Goal: Task Accomplishment & Management: Complete application form

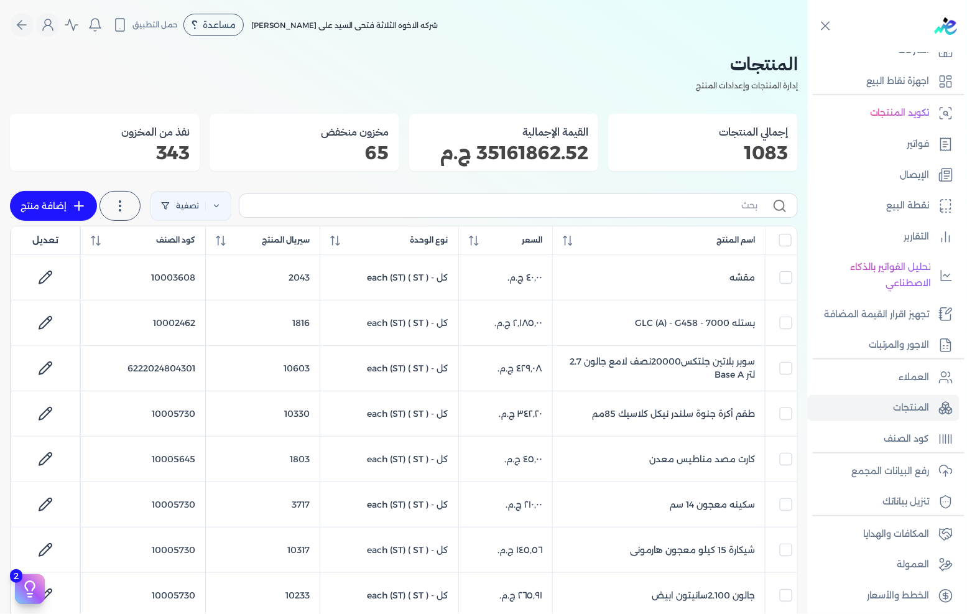
click at [54, 209] on link "إضافة منتج" at bounding box center [53, 206] width 87 height 30
select select "EGS"
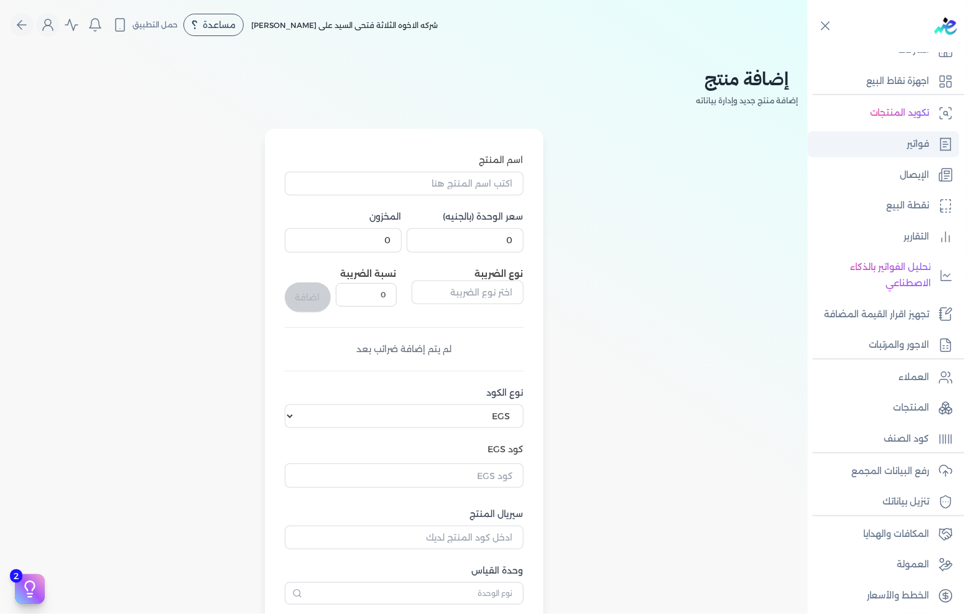
click at [903, 142] on link "فواتير" at bounding box center [883, 144] width 152 height 26
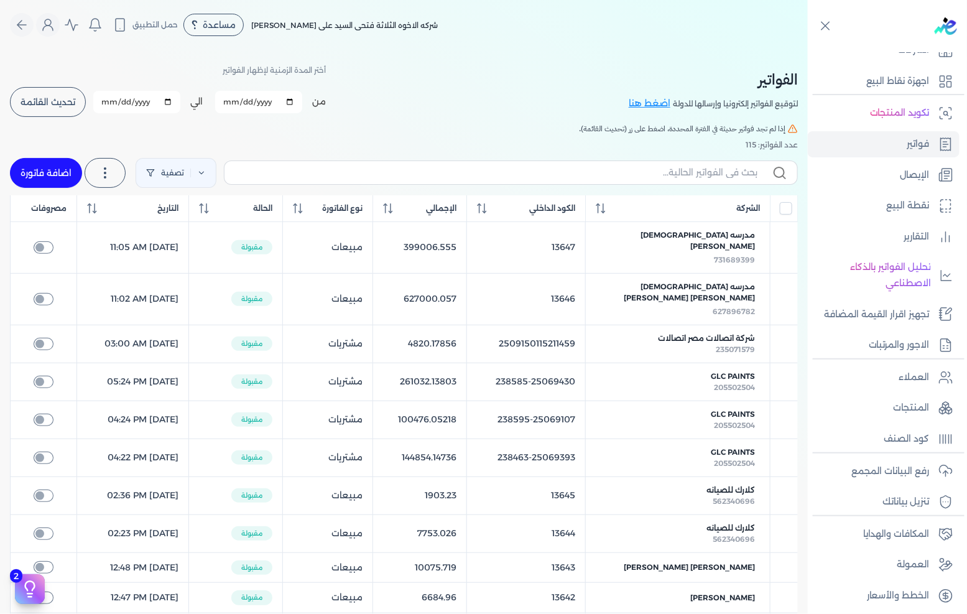
click at [57, 178] on link "اضافة فاتورة" at bounding box center [46, 173] width 72 height 30
select select "EGP"
select select "B"
select select "EGS"
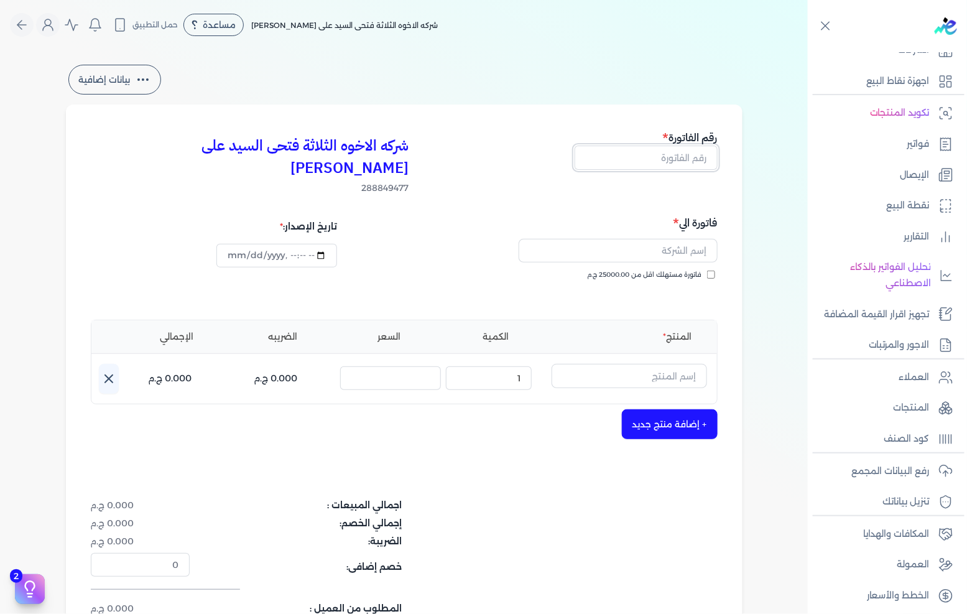
click at [660, 153] on input "text" at bounding box center [645, 157] width 143 height 24
type input "13652"
click at [623, 270] on span "فاتورة مستهلك اقل من 25000.00 ج.م" at bounding box center [644, 275] width 114 height 10
click at [707, 270] on input "فاتورة مستهلك اقل من 25000.00 ج.م" at bounding box center [711, 274] width 8 height 8
checkbox input "true"
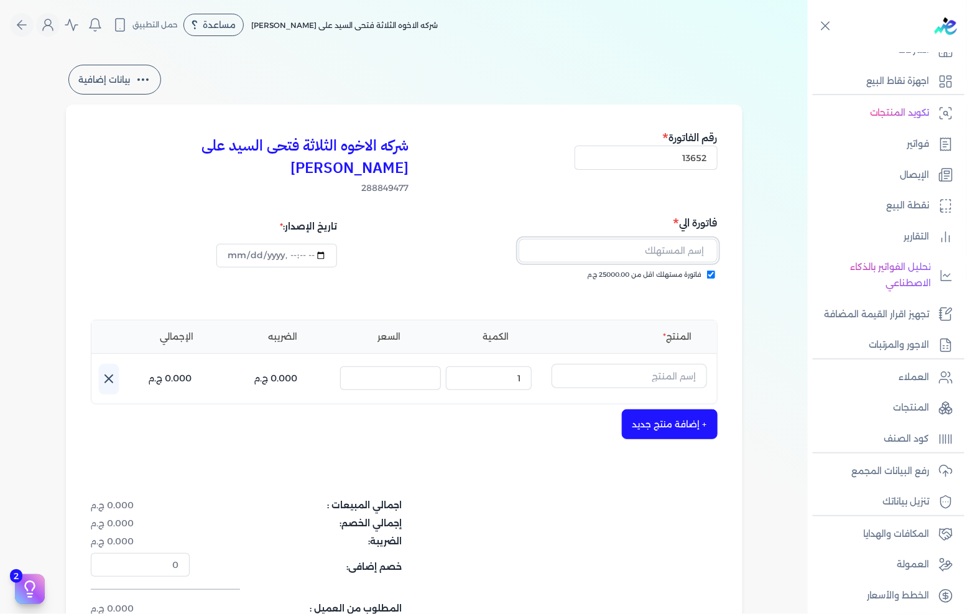
click at [649, 239] on input "text" at bounding box center [617, 251] width 199 height 24
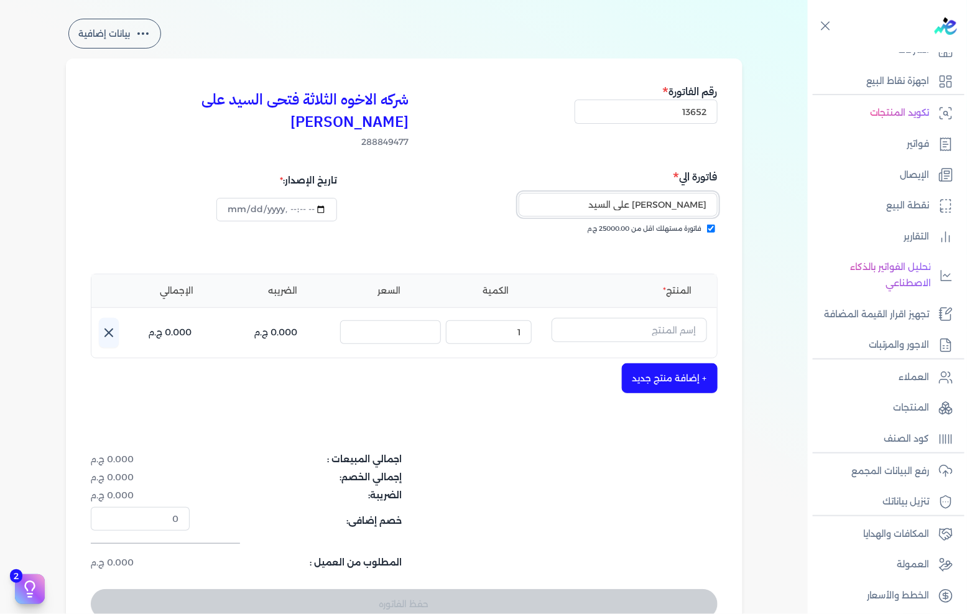
scroll to position [69, 0]
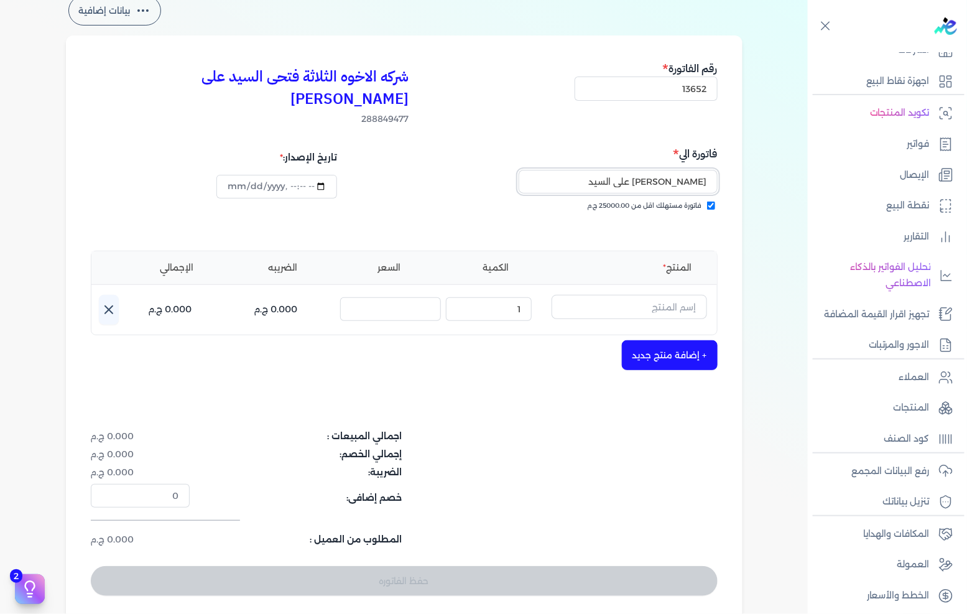
type input "[PERSON_NAME] على السيد"
click at [643, 295] on input "text" at bounding box center [628, 307] width 155 height 24
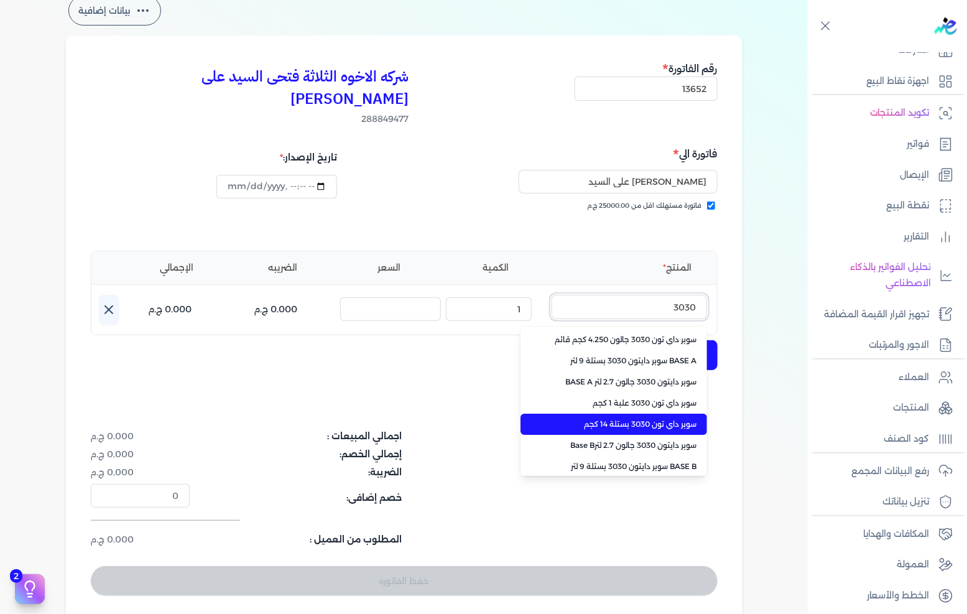
type input "3030"
click at [620, 413] on li "سوبر داي تون 3030 بستلة 14 كجم" at bounding box center [613, 423] width 186 height 21
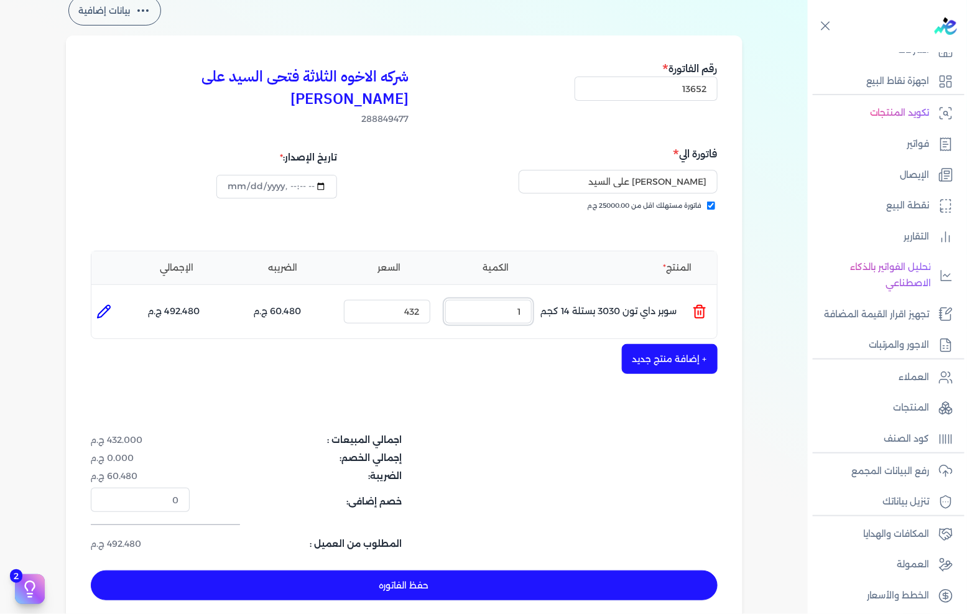
click at [525, 300] on input "1" at bounding box center [488, 312] width 86 height 24
click at [673, 344] on button "+ إضافة منتج جديد" at bounding box center [670, 359] width 96 height 30
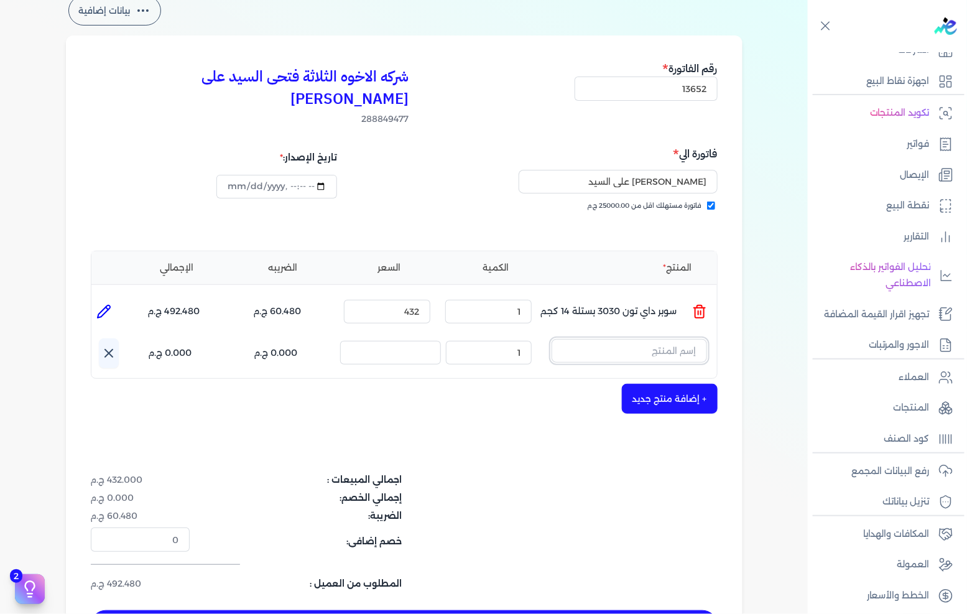
click at [672, 339] on input "text" at bounding box center [628, 351] width 155 height 24
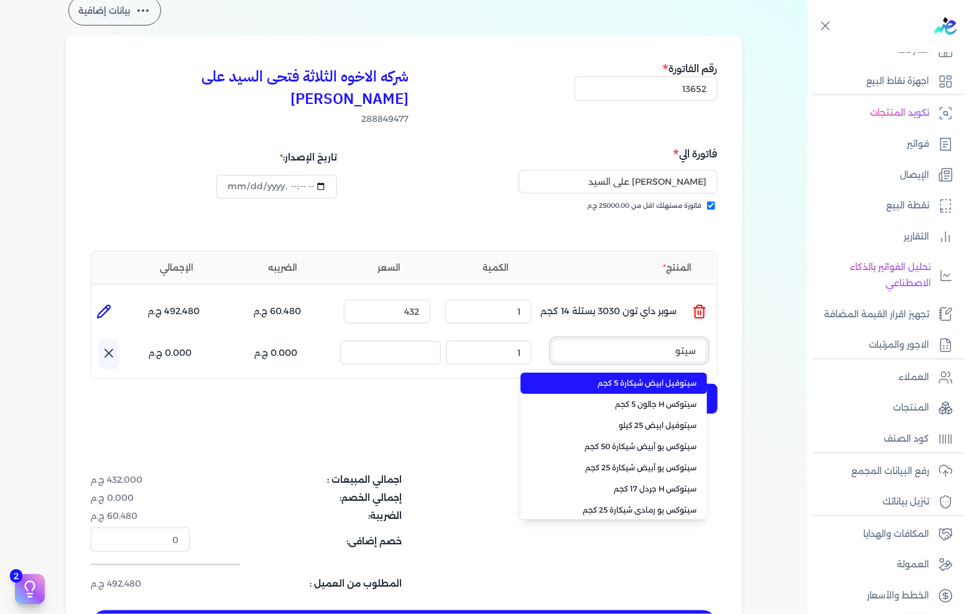
type input "سيتوك"
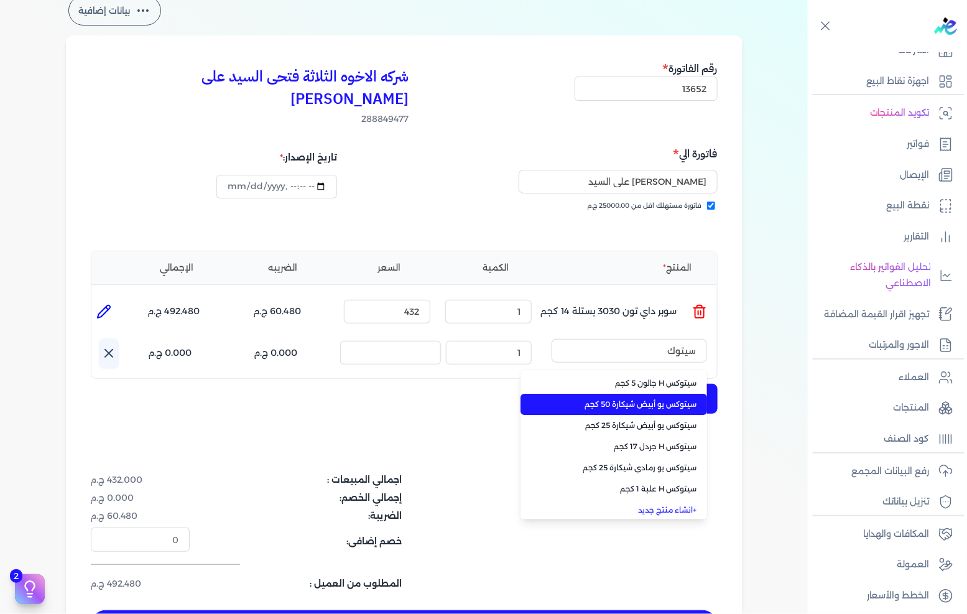
click at [656, 393] on li "سيتوكس يو أبيض شيكارة 50 كجم" at bounding box center [613, 403] width 186 height 21
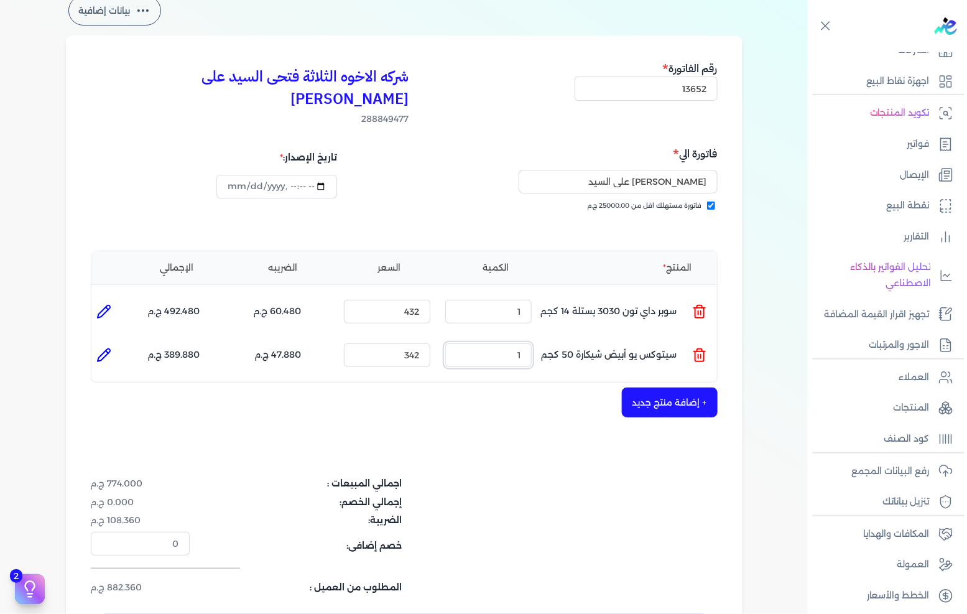
click at [523, 343] on input "1" at bounding box center [488, 355] width 86 height 24
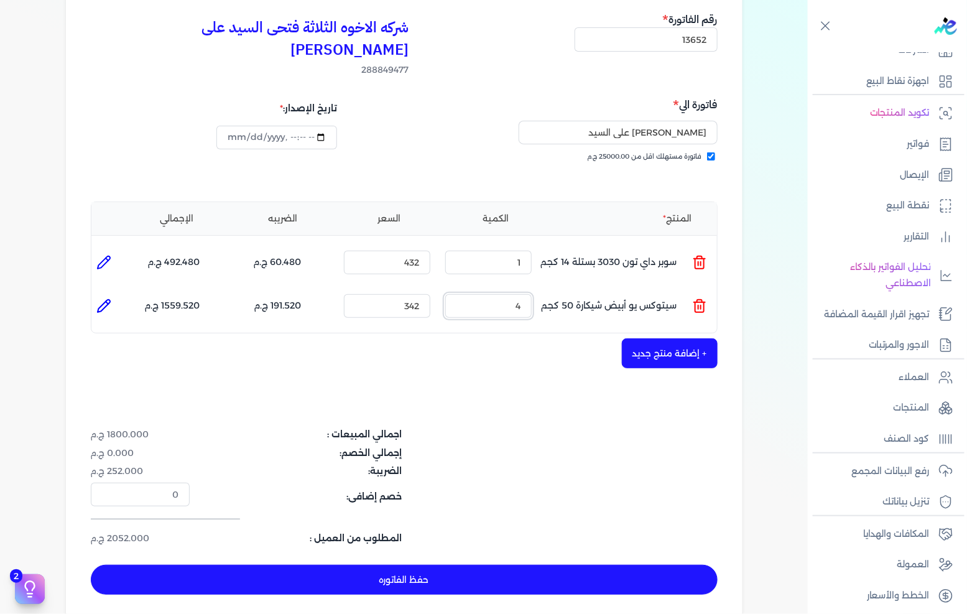
scroll to position [138, 0]
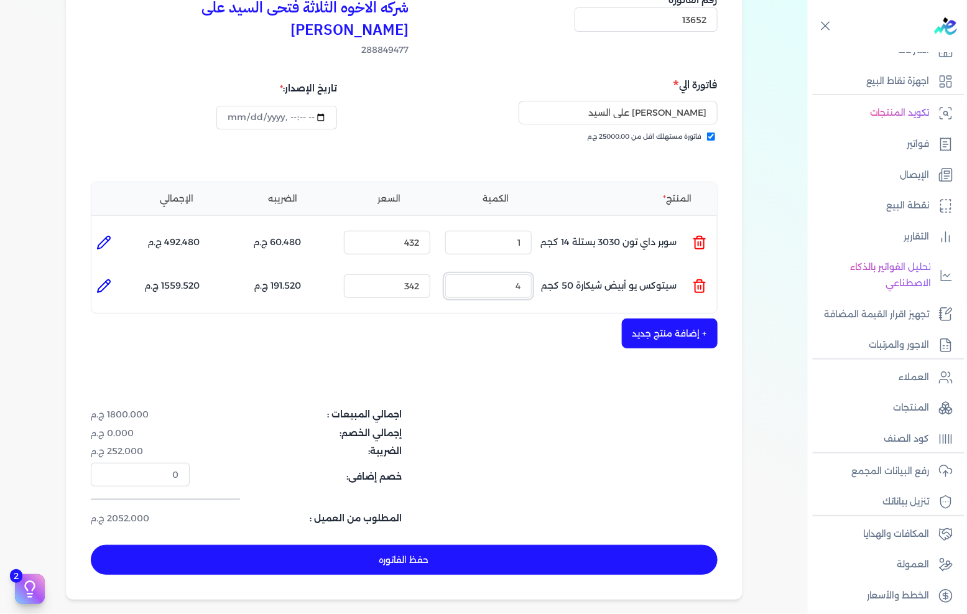
type input "4"
click at [463, 545] on button "حفظ الفاتوره" at bounding box center [404, 560] width 627 height 30
type input "[DATE]"
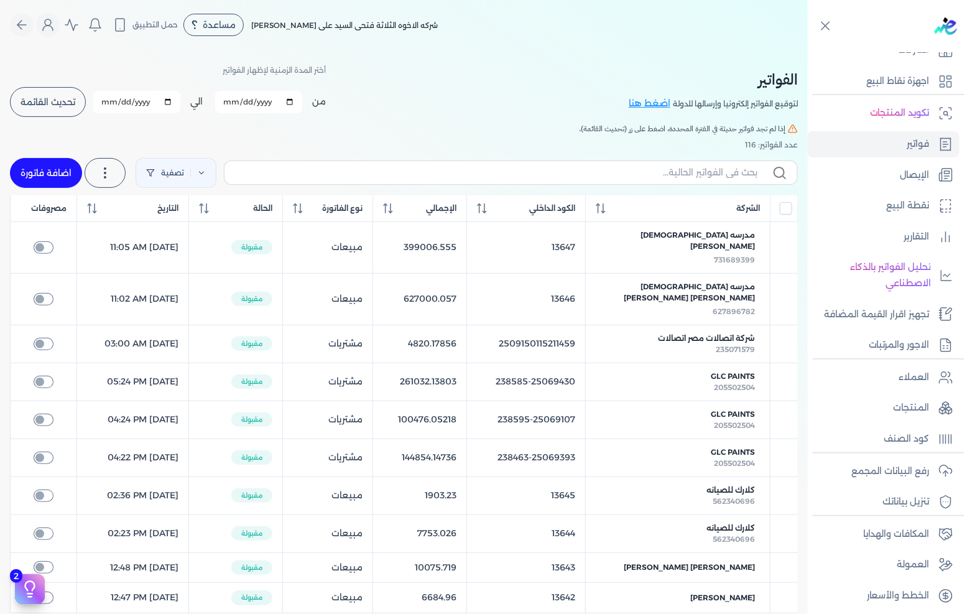
click at [39, 169] on link "اضافة فاتورة" at bounding box center [46, 173] width 72 height 30
select select "EGP"
select select "B"
select select "EGS"
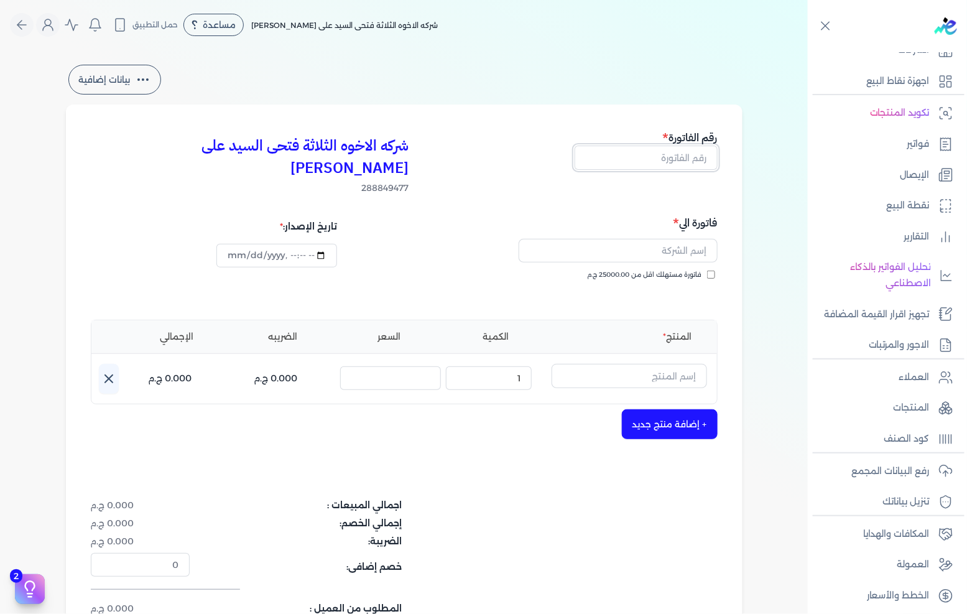
click at [674, 162] on input "text" at bounding box center [645, 157] width 143 height 24
type input "13653"
click at [634, 270] on div "فاتورة مستهلك اقل من 25000.00 ج.م" at bounding box center [562, 287] width 305 height 35
click at [635, 270] on span "فاتورة مستهلك اقل من 25000.00 ج.م" at bounding box center [644, 275] width 114 height 10
click at [707, 270] on input "فاتورة مستهلك اقل من 25000.00 ج.م" at bounding box center [711, 274] width 8 height 8
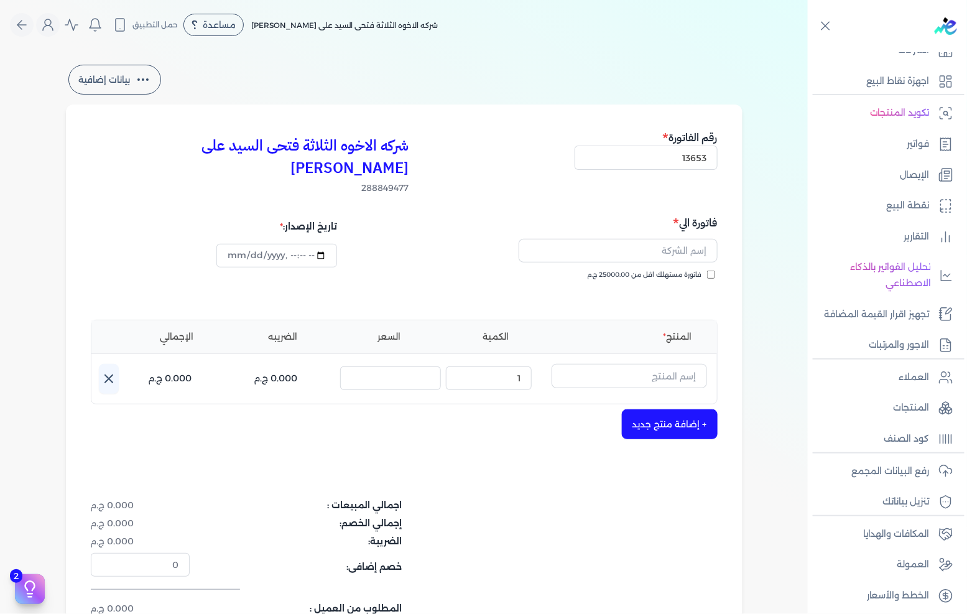
checkbox input "true"
drag, startPoint x: 638, startPoint y: 247, endPoint x: 644, endPoint y: 232, distance: 16.2
click at [644, 239] on input "text" at bounding box center [617, 251] width 199 height 24
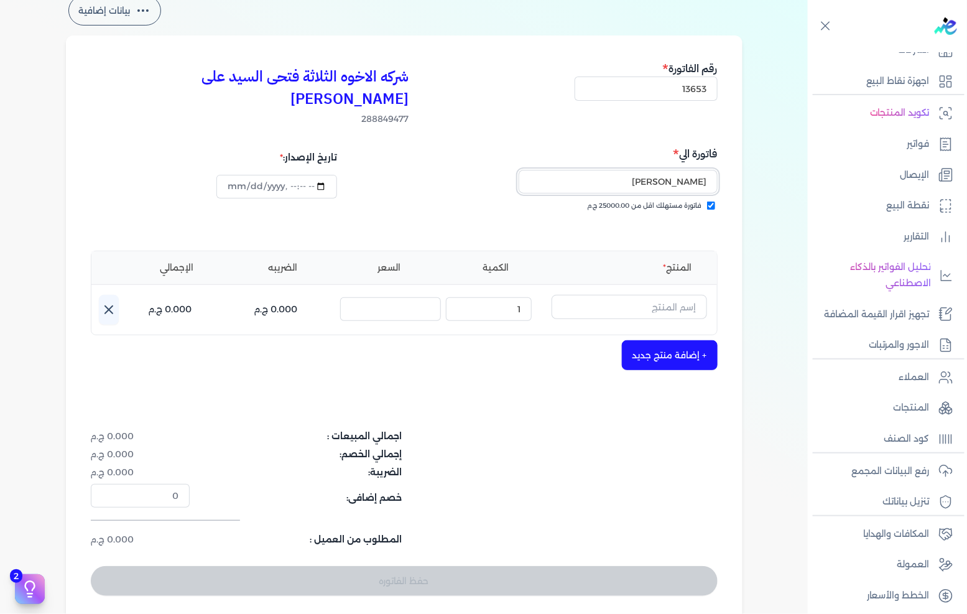
type input "[PERSON_NAME]"
click at [648, 295] on input "text" at bounding box center [628, 307] width 155 height 24
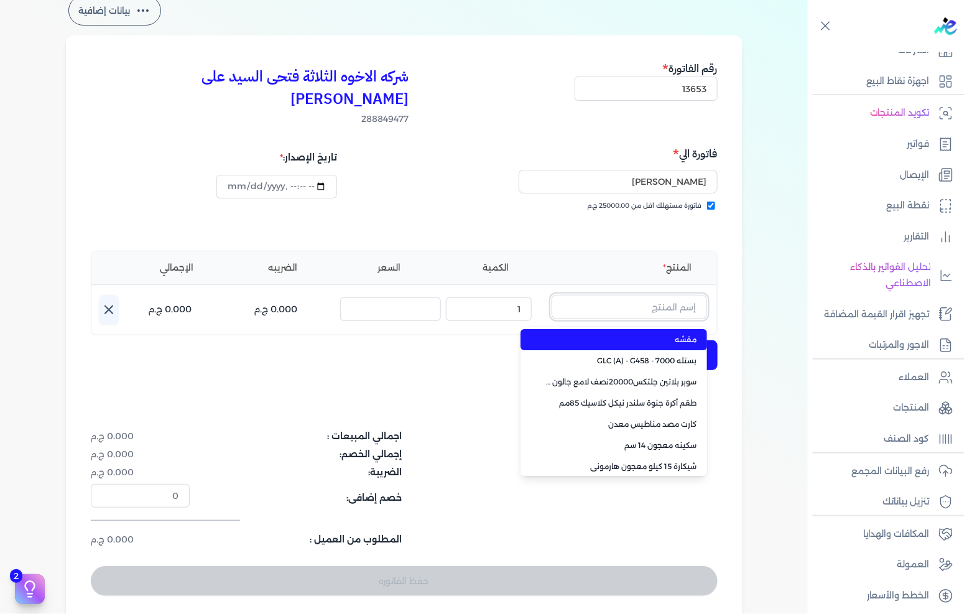
type input "1"
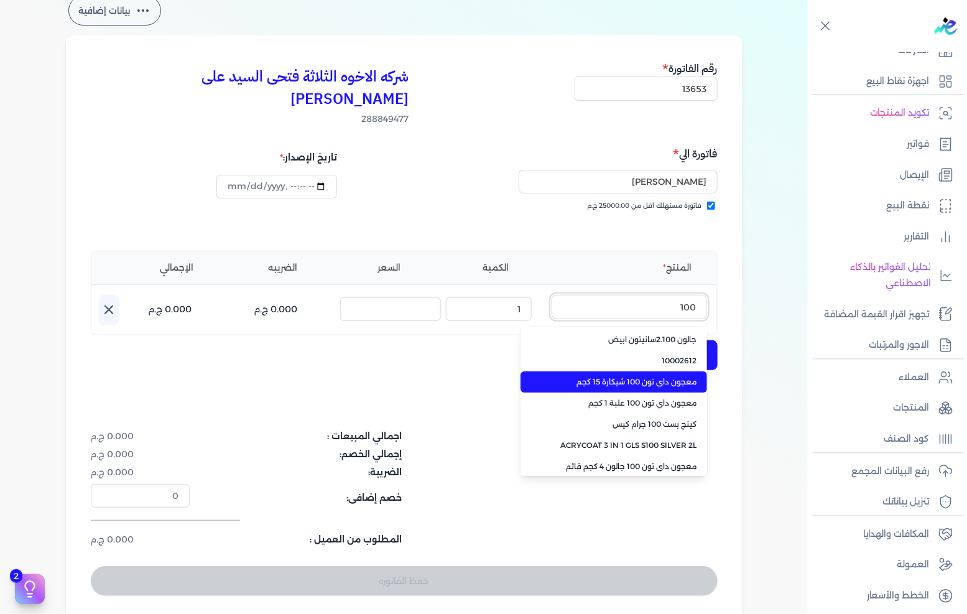
type input "100"
click at [617, 376] on span "معجون داي تون 100 شيكارة 15 كجم" at bounding box center [621, 381] width 152 height 11
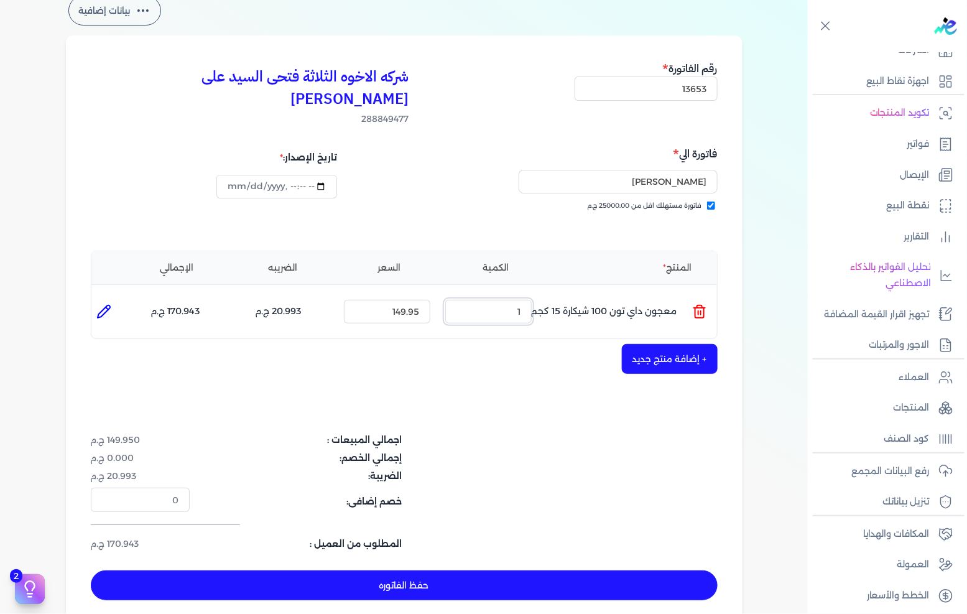
click at [505, 300] on input "1" at bounding box center [488, 312] width 86 height 24
type input "4"
click at [395, 570] on button "حفظ الفاتوره" at bounding box center [404, 585] width 627 height 30
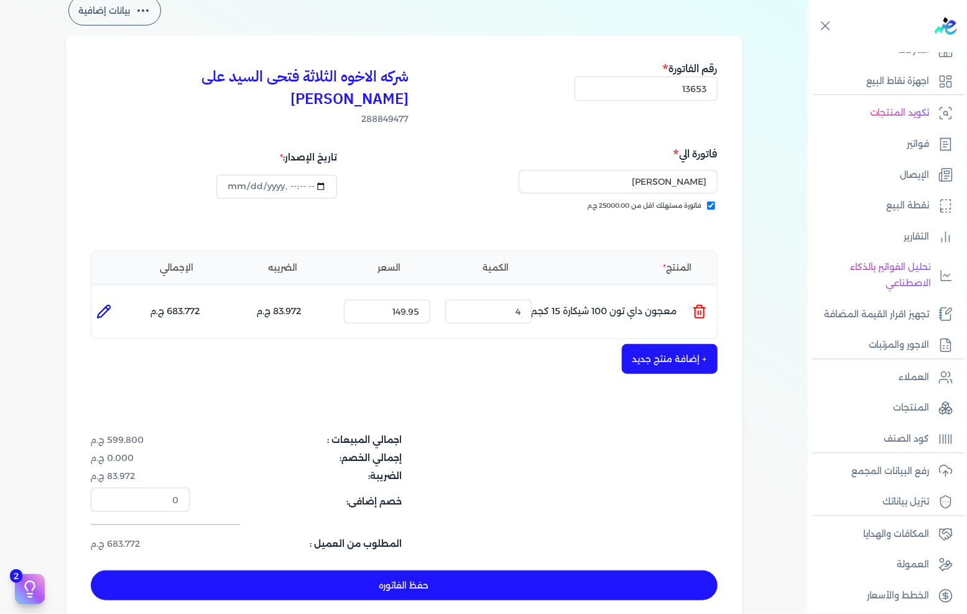
type input "[DATE]"
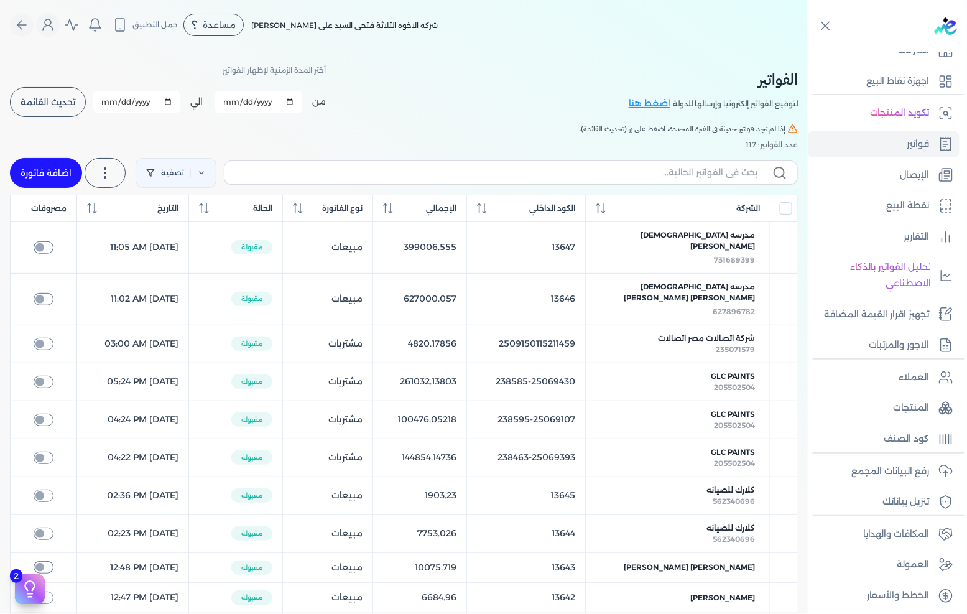
click at [59, 172] on link "اضافة فاتورة" at bounding box center [46, 173] width 72 height 30
select select "EGP"
select select "B"
select select "EGS"
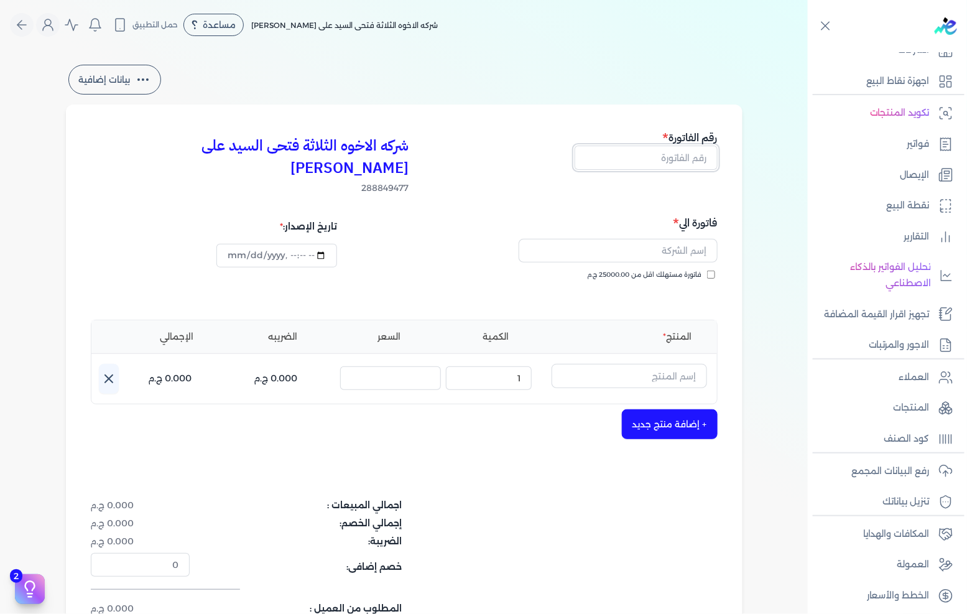
drag, startPoint x: 691, startPoint y: 145, endPoint x: 705, endPoint y: 145, distance: 13.7
click at [691, 145] on input "text" at bounding box center [645, 157] width 143 height 24
type input "13654"
click at [653, 246] on div "فاتورة الي فاتورة مستهلك اقل من 25000.00 ج.م" at bounding box center [563, 259] width 310 height 90
click at [653, 270] on span "فاتورة مستهلك اقل من 25000.00 ج.م" at bounding box center [644, 275] width 114 height 10
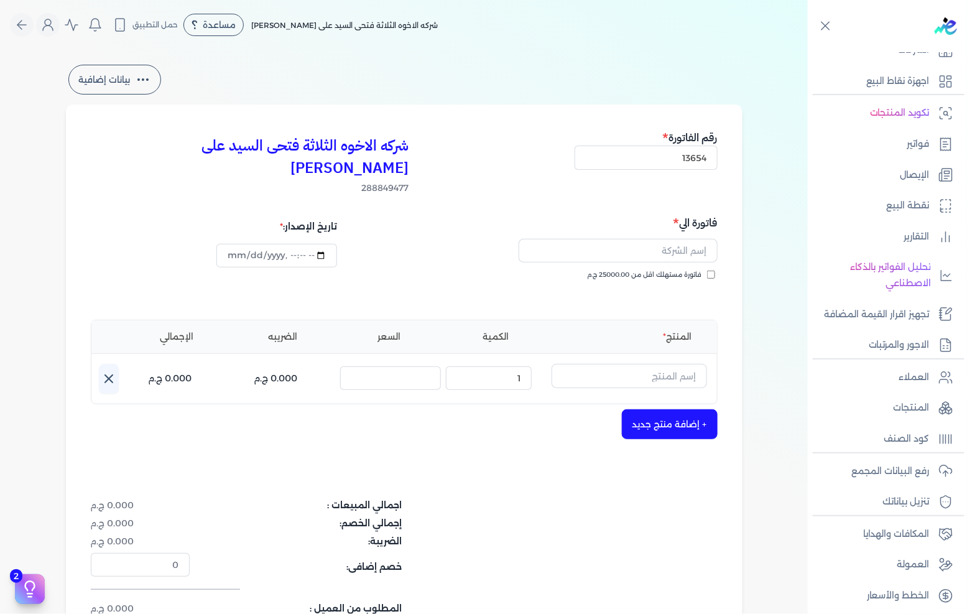
click at [707, 270] on input "فاتورة مستهلك اقل من 25000.00 ج.م" at bounding box center [711, 274] width 8 height 8
checkbox input "true"
click at [657, 239] on input "text" at bounding box center [617, 251] width 199 height 24
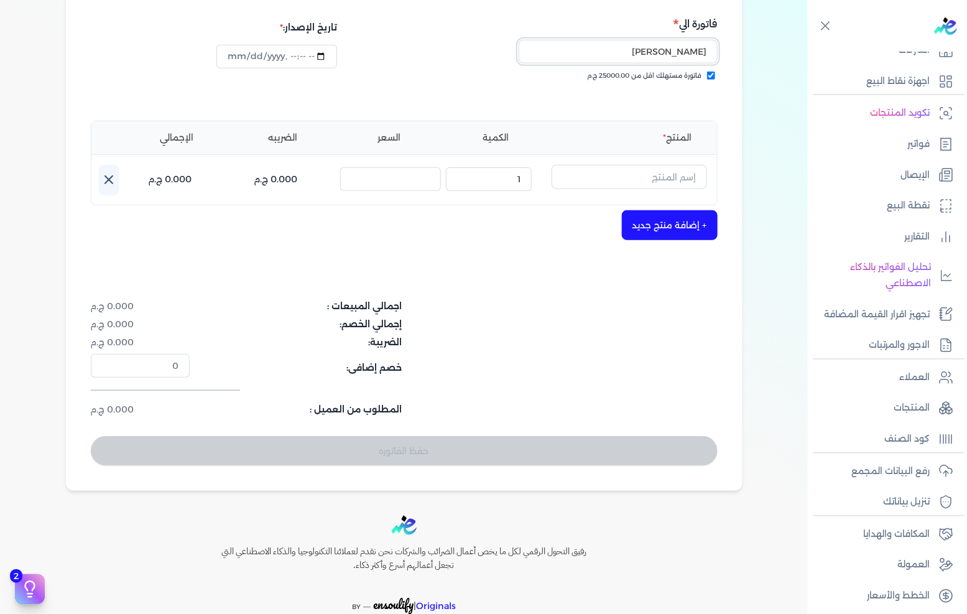
scroll to position [207, 0]
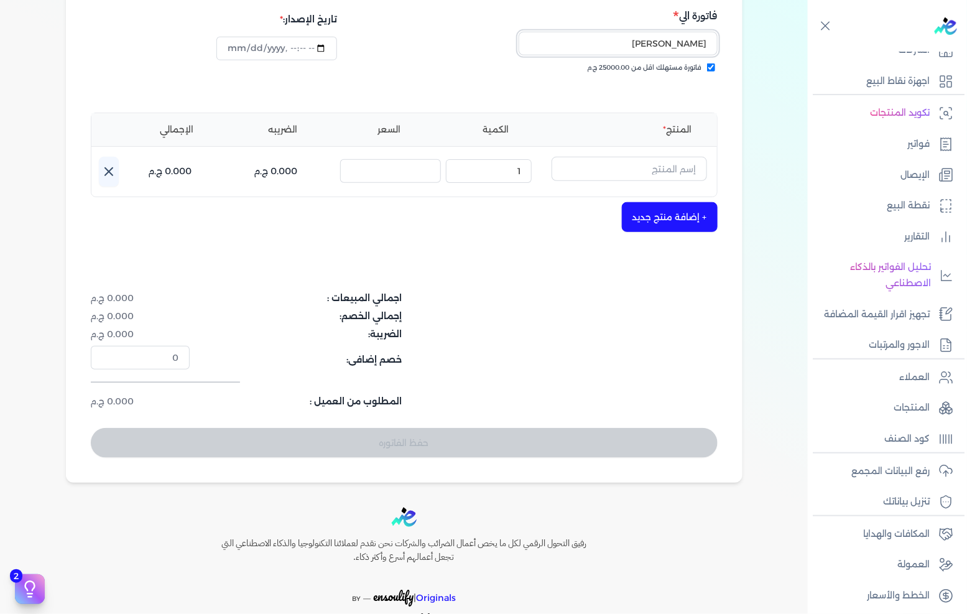
type input "[PERSON_NAME]"
click at [638, 160] on button "button" at bounding box center [628, 171] width 155 height 29
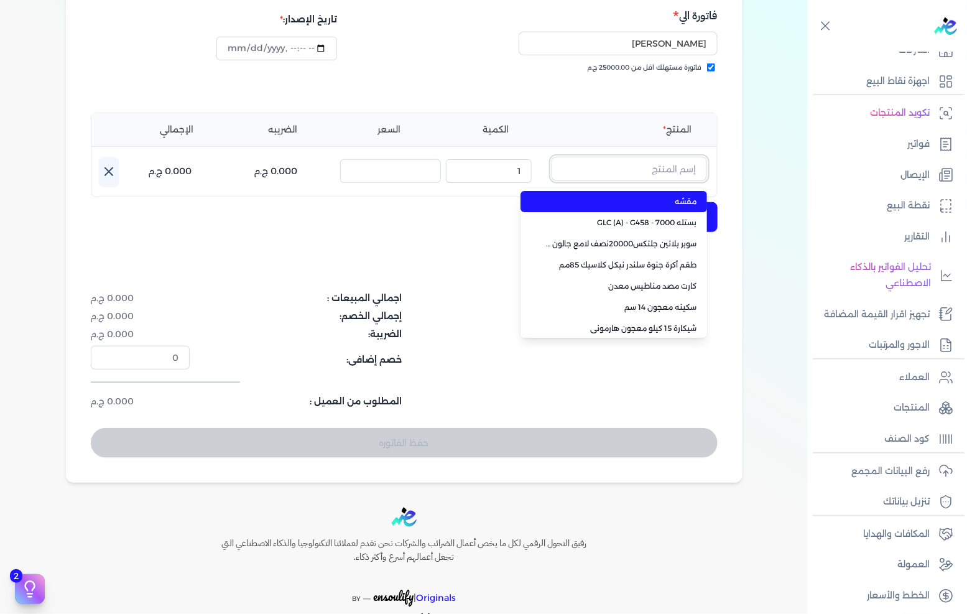
click at [638, 157] on input "text" at bounding box center [628, 169] width 155 height 24
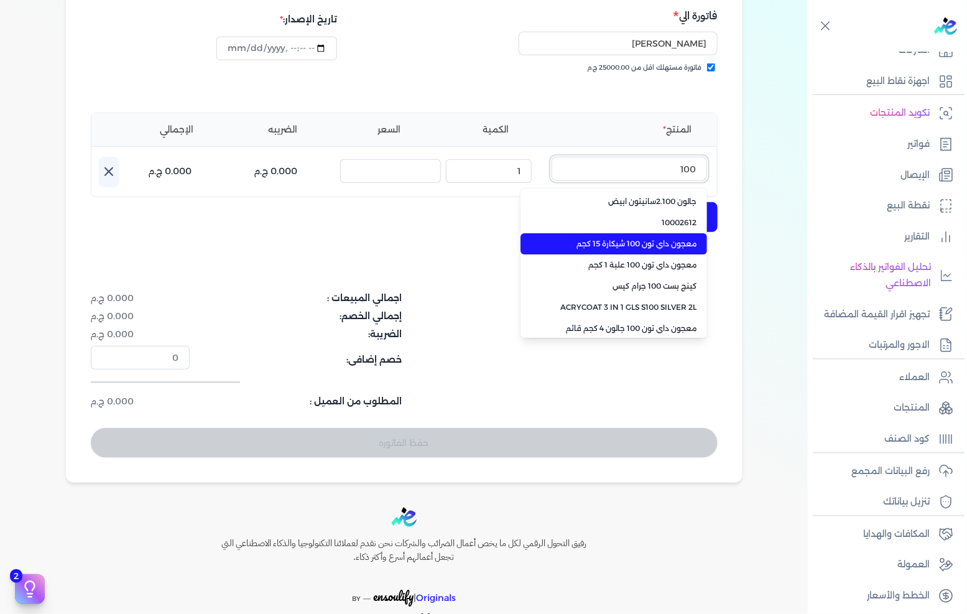
type input "100"
click at [640, 238] on span "معجون داي تون 100 شيكارة 15 كجم" at bounding box center [621, 243] width 152 height 11
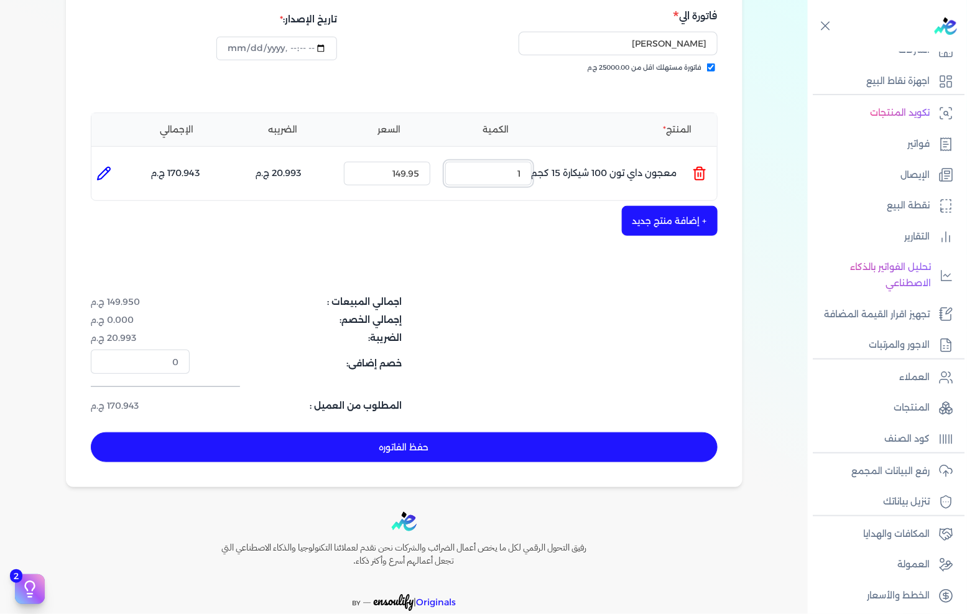
click at [520, 162] on input "1" at bounding box center [488, 174] width 86 height 24
type input "3"
click at [686, 206] on button "+ إضافة منتج جديد" at bounding box center [670, 221] width 96 height 30
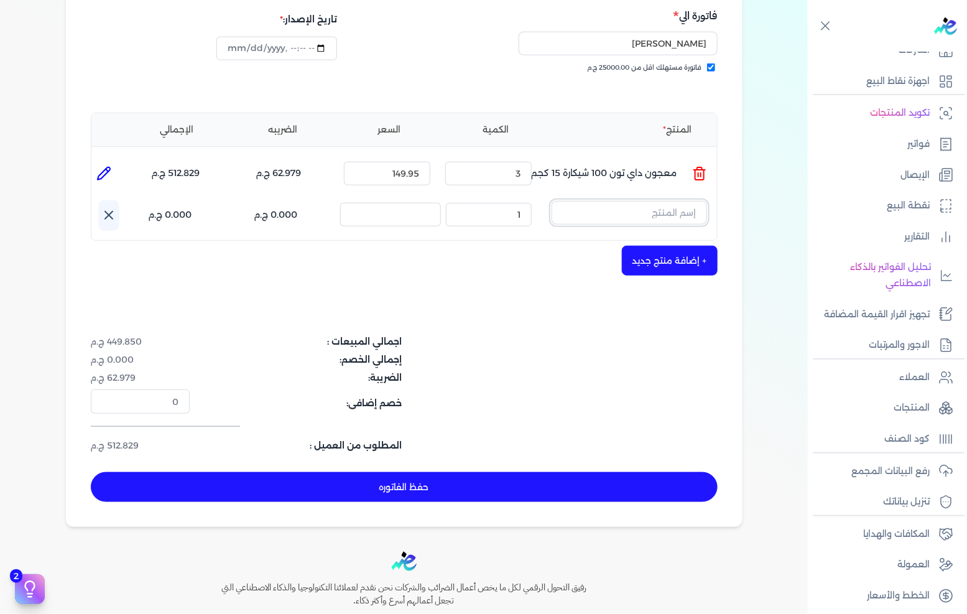
click at [686, 201] on input "text" at bounding box center [628, 213] width 155 height 24
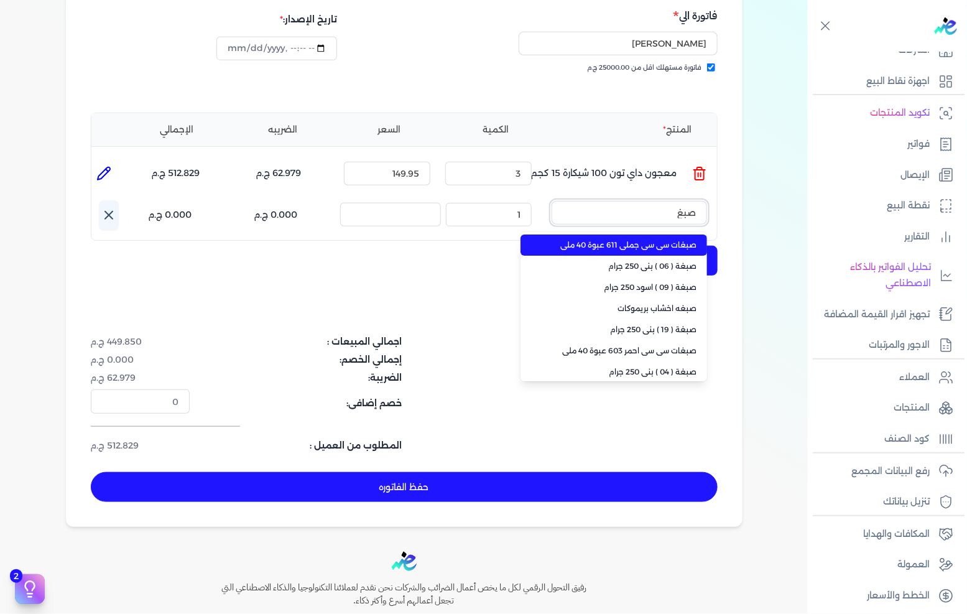
type input "صبغا"
click at [647, 239] on span "صبغات سي سي جملي 611 عبوة 40 ملي" at bounding box center [621, 244] width 152 height 11
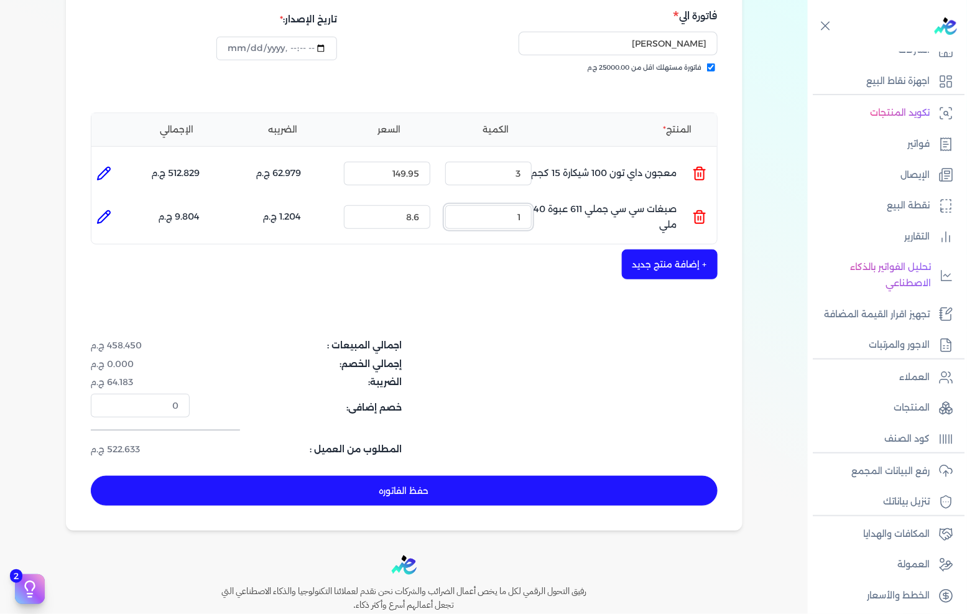
click at [524, 205] on input "1" at bounding box center [488, 217] width 86 height 24
type input "4"
click at [661, 249] on button "+ إضافة منتج جديد" at bounding box center [670, 264] width 96 height 30
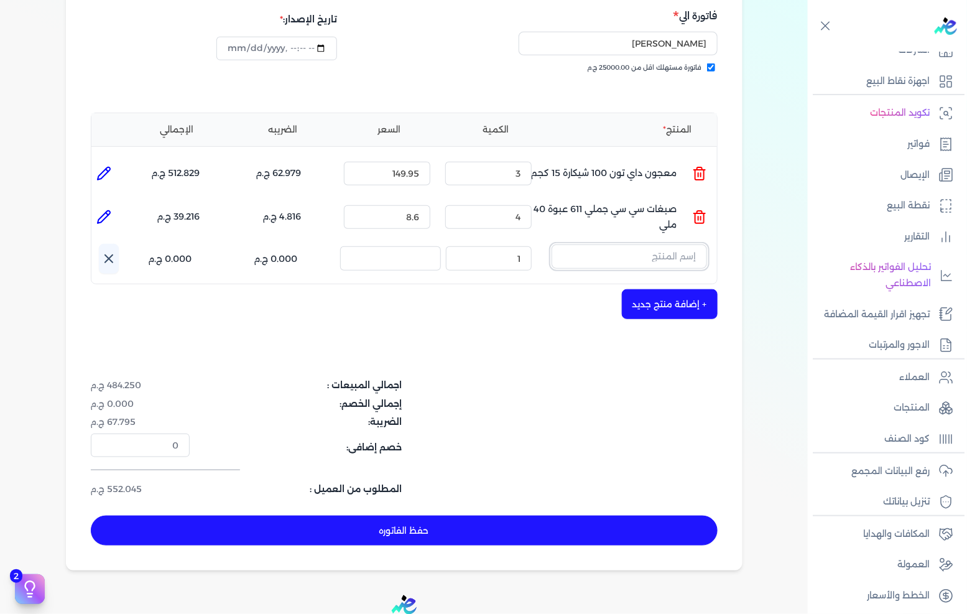
click at [661, 244] on input "text" at bounding box center [628, 256] width 155 height 24
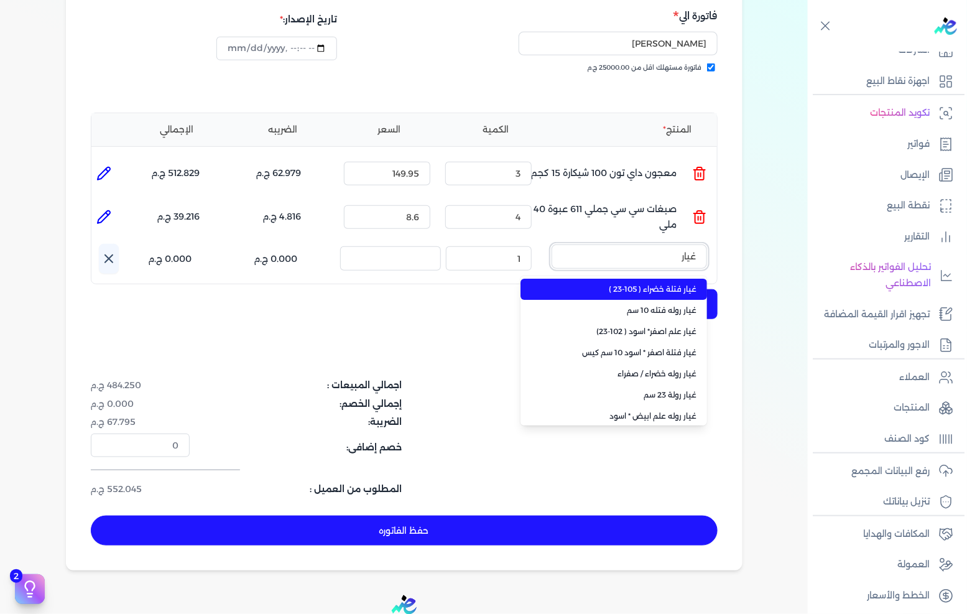
type input "غيار"
click at [656, 283] on span "غيار فتلة خضراء ( 105-23 )" at bounding box center [621, 288] width 152 height 11
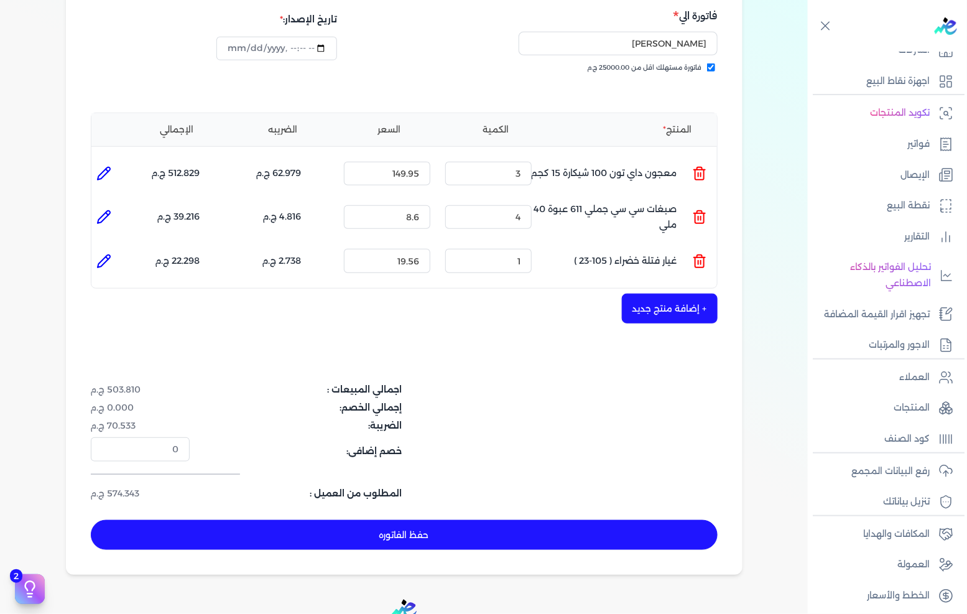
click at [535, 245] on div "الكمية : 1" at bounding box center [488, 261] width 96 height 34
click at [514, 249] on input "1" at bounding box center [488, 261] width 86 height 24
type input "5"
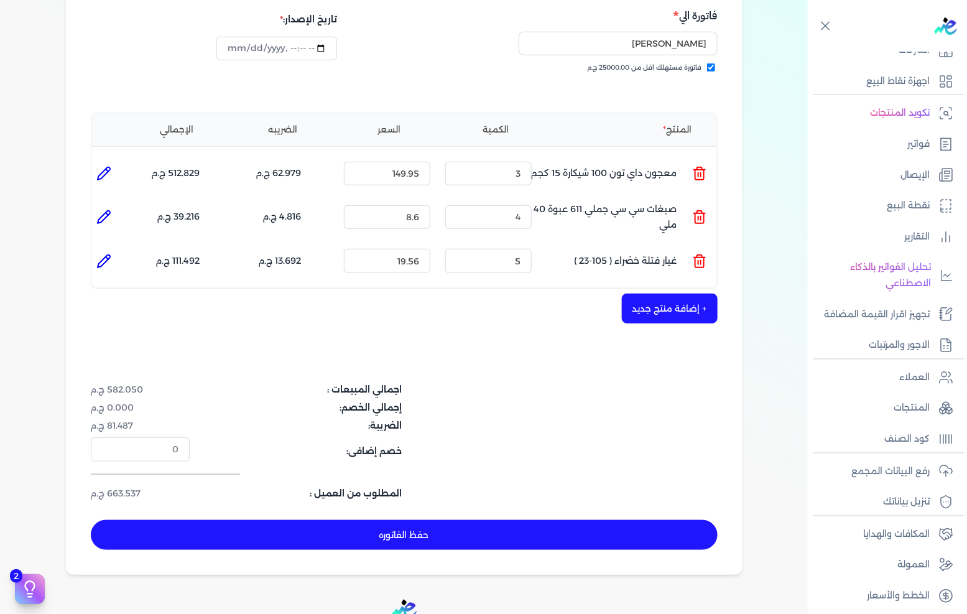
click at [432, 520] on button "حفظ الفاتوره" at bounding box center [404, 535] width 627 height 30
type input "[DATE]"
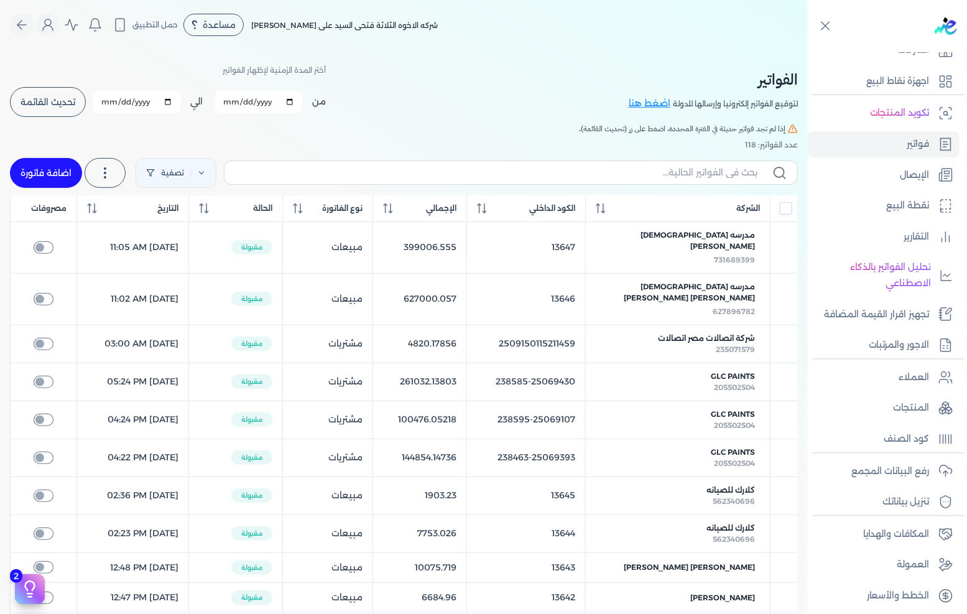
click at [57, 164] on link "اضافة فاتورة" at bounding box center [46, 173] width 72 height 30
select select "EGP"
select select "B"
select select "EGS"
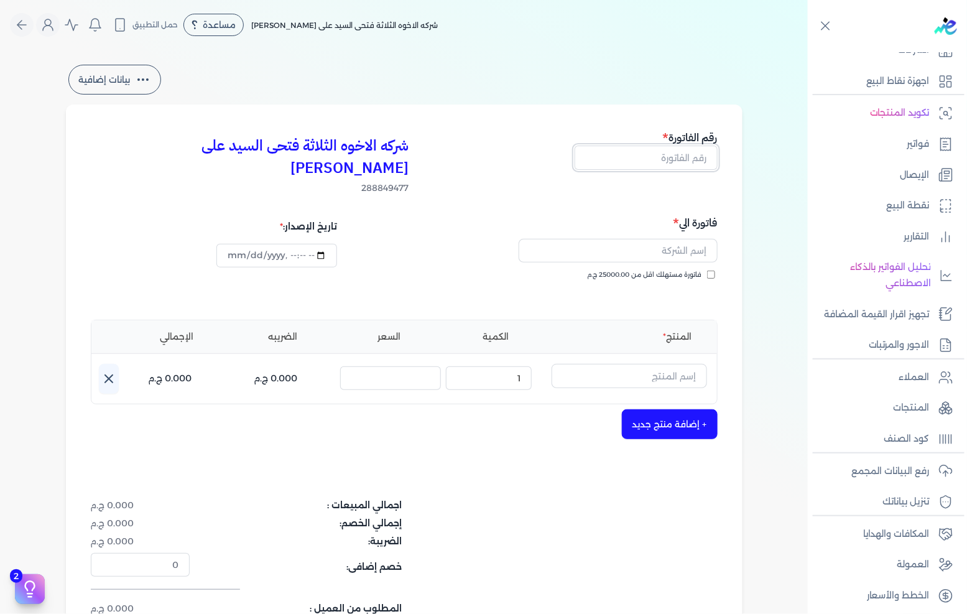
click at [686, 162] on input "text" at bounding box center [645, 157] width 143 height 24
type input "13655"
click at [673, 270] on span "فاتورة مستهلك اقل من 25000.00 ج.م" at bounding box center [644, 275] width 114 height 10
click at [707, 270] on input "فاتورة مستهلك اقل من 25000.00 ج.م" at bounding box center [711, 274] width 8 height 8
checkbox input "true"
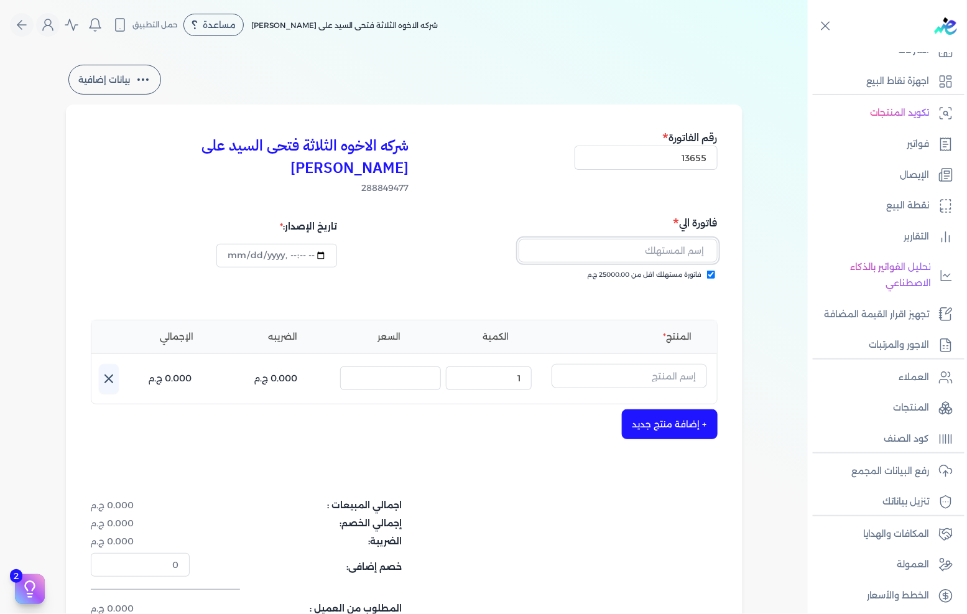
click at [676, 239] on input "text" at bounding box center [617, 251] width 199 height 24
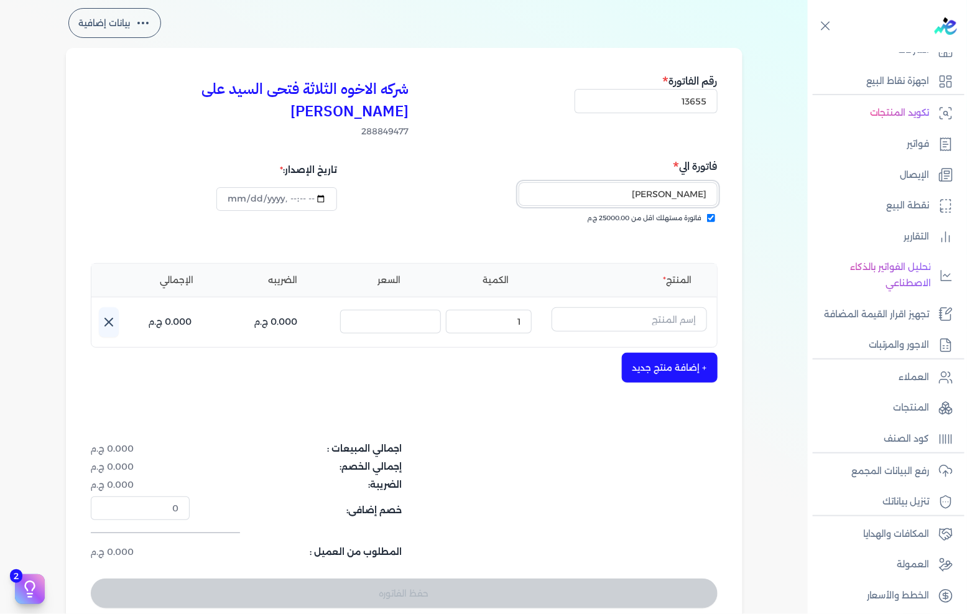
scroll to position [138, 0]
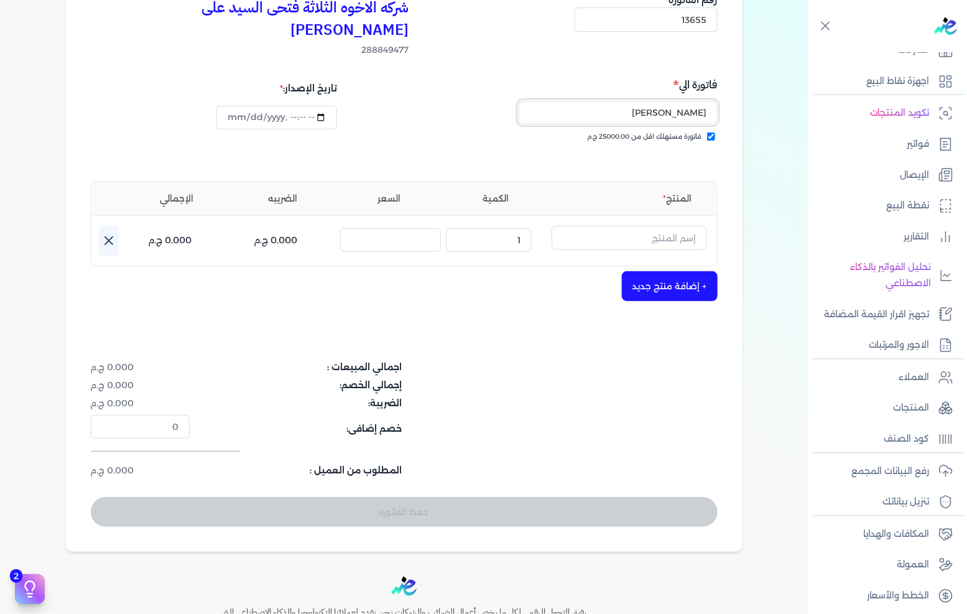
type input "[PERSON_NAME]"
click at [634, 226] on input "text" at bounding box center [628, 238] width 155 height 24
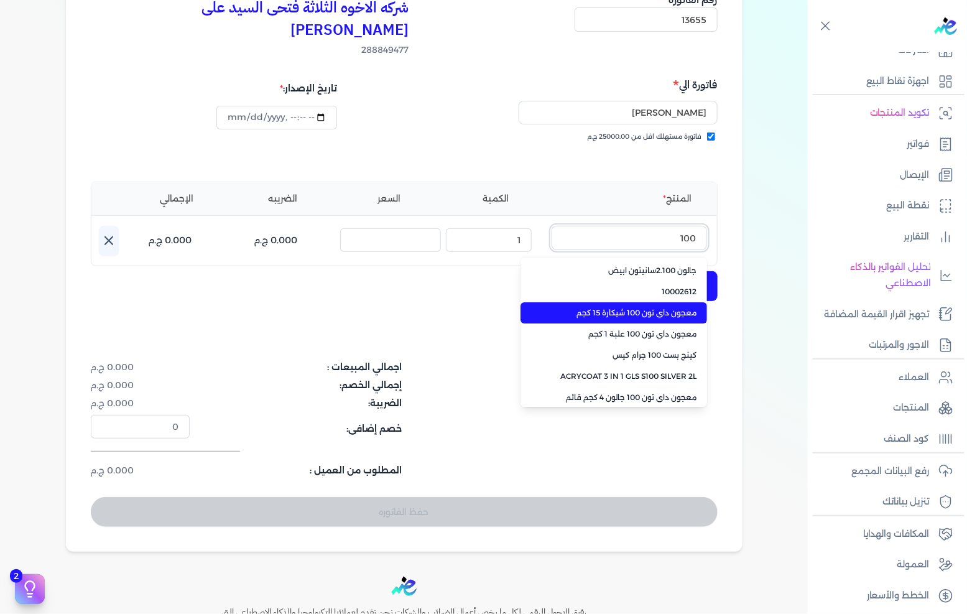
type input "100"
click at [657, 302] on li "معجون داي تون 100 شيكارة 15 كجم" at bounding box center [613, 312] width 186 height 21
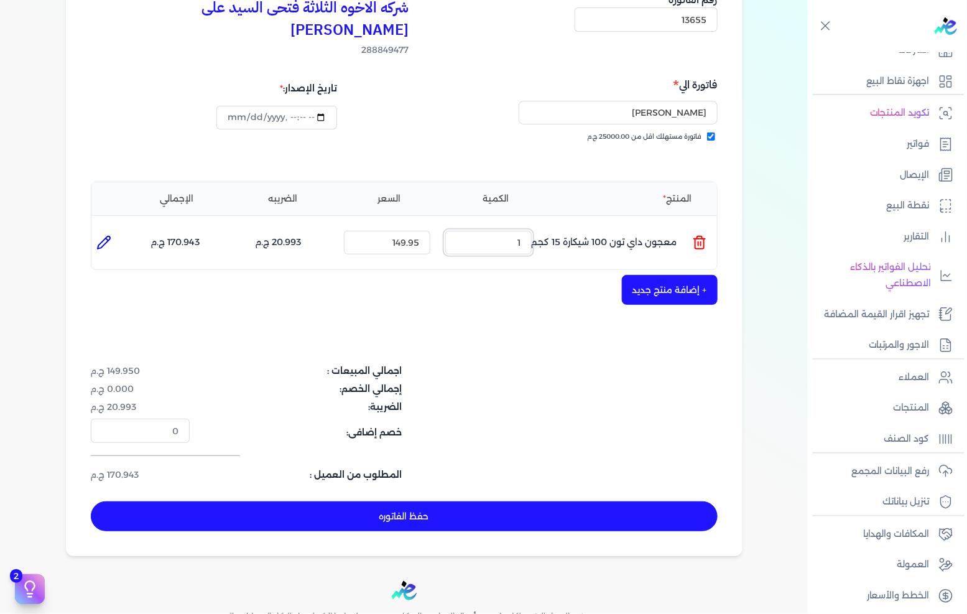
click at [492, 231] on input "1" at bounding box center [488, 243] width 86 height 24
type input "3"
click at [689, 275] on button "+ إضافة منتج جديد" at bounding box center [670, 290] width 96 height 30
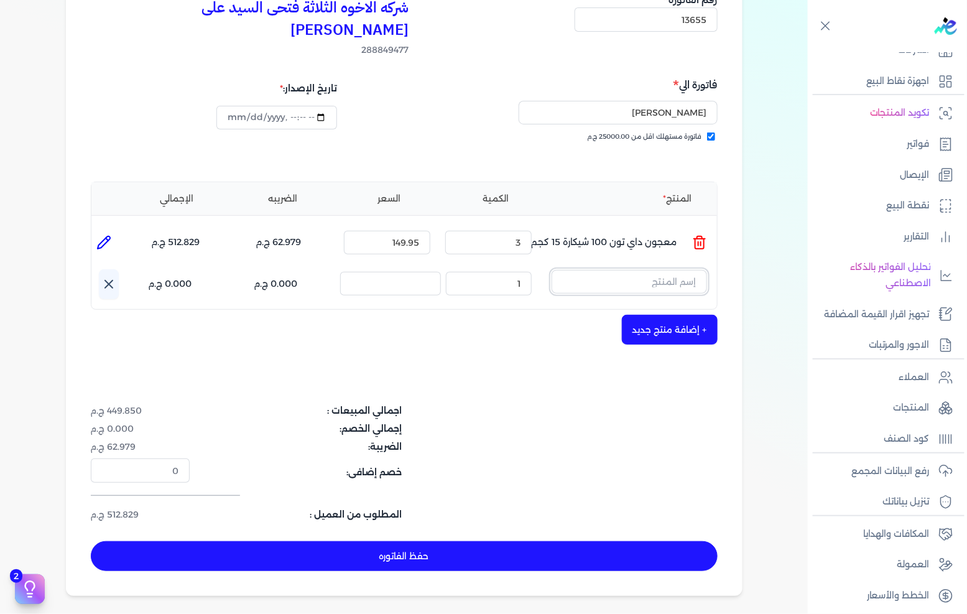
click at [678, 270] on input "text" at bounding box center [628, 282] width 155 height 24
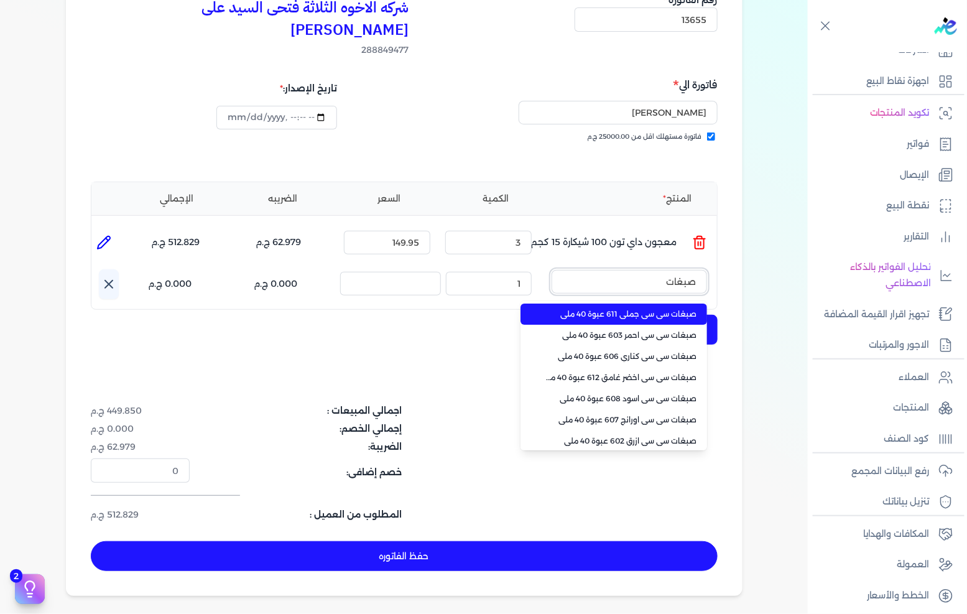
type input "صبغات"
click at [666, 308] on span "صبغات سي سي جملي 611 عبوة 40 ملي" at bounding box center [621, 313] width 152 height 11
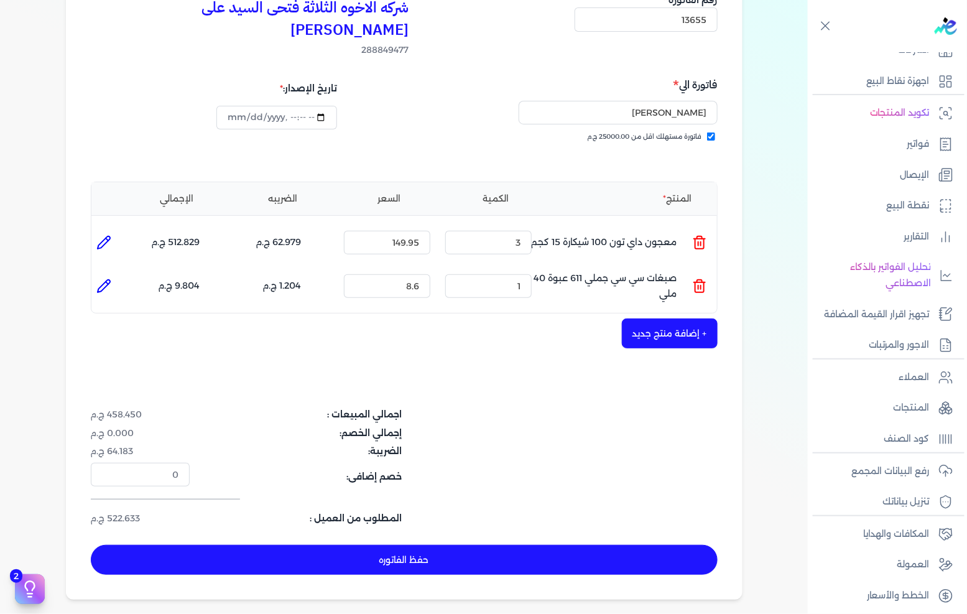
click at [436, 545] on button "حفظ الفاتوره" at bounding box center [404, 560] width 627 height 30
type input "[DATE]"
